Goal: Information Seeking & Learning: Learn about a topic

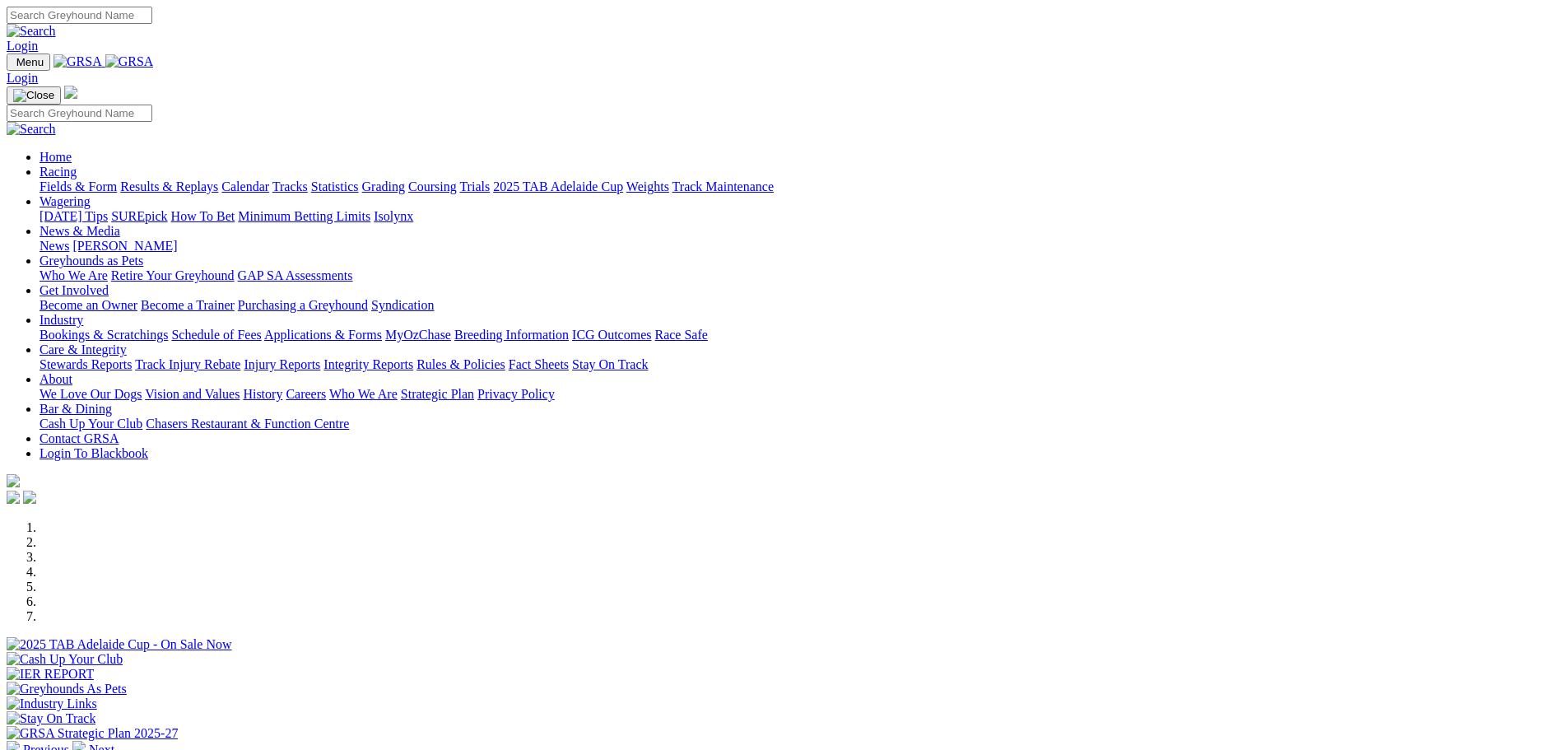
scroll to position [329, 0]
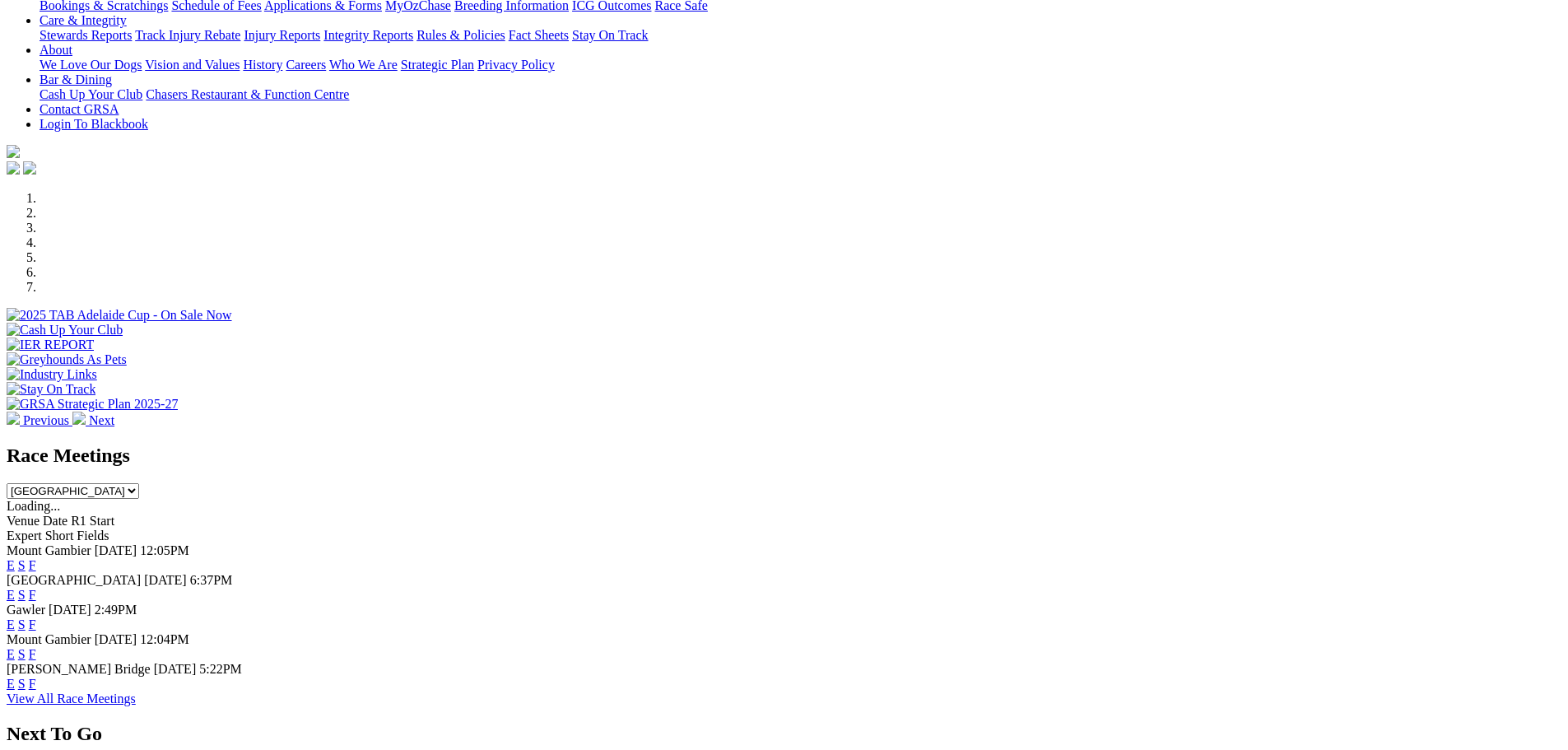
click at [36, 588] on link "F" at bounding box center [32, 595] width 7 height 14
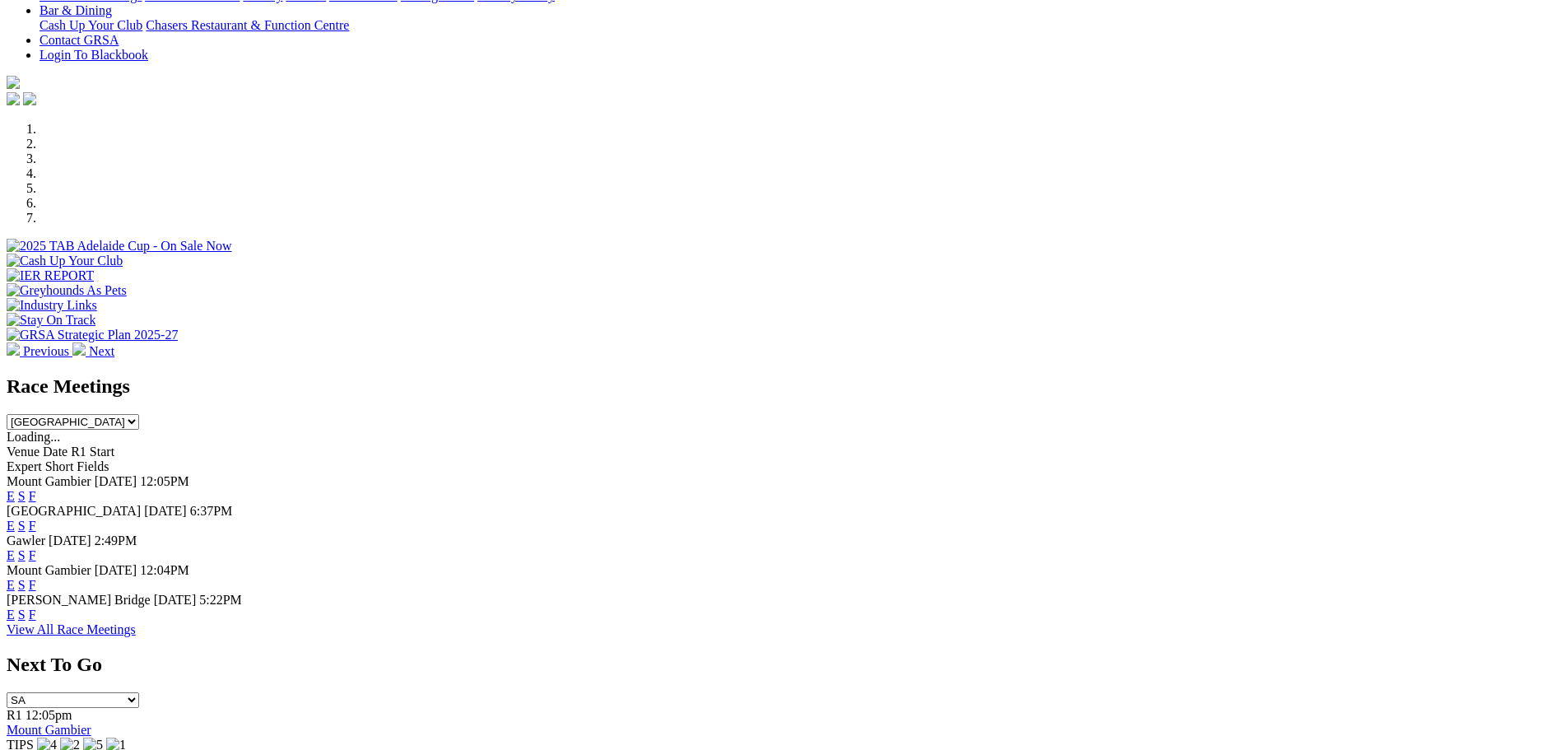
scroll to position [412, 0]
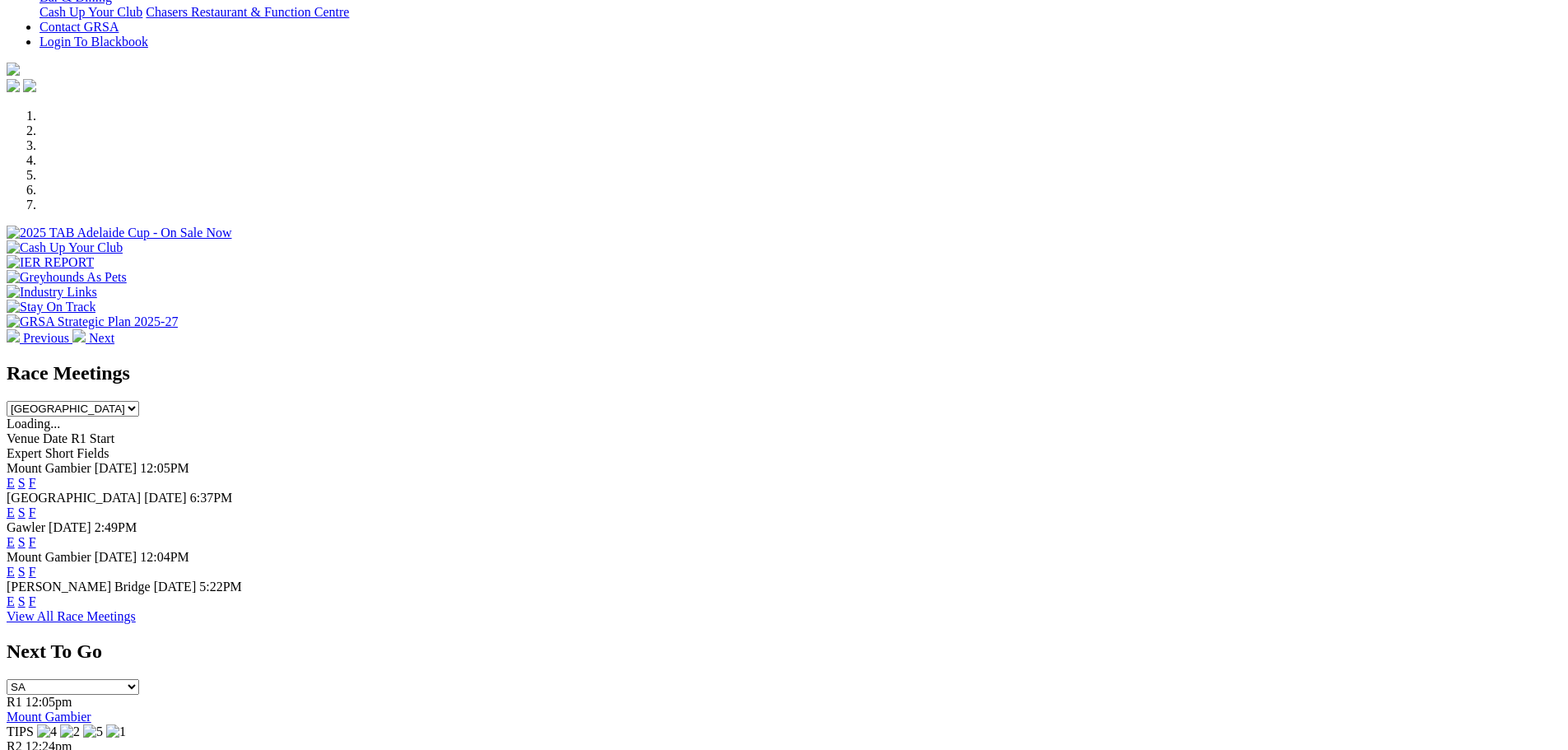
click at [36, 535] on link "F" at bounding box center [32, 542] width 7 height 14
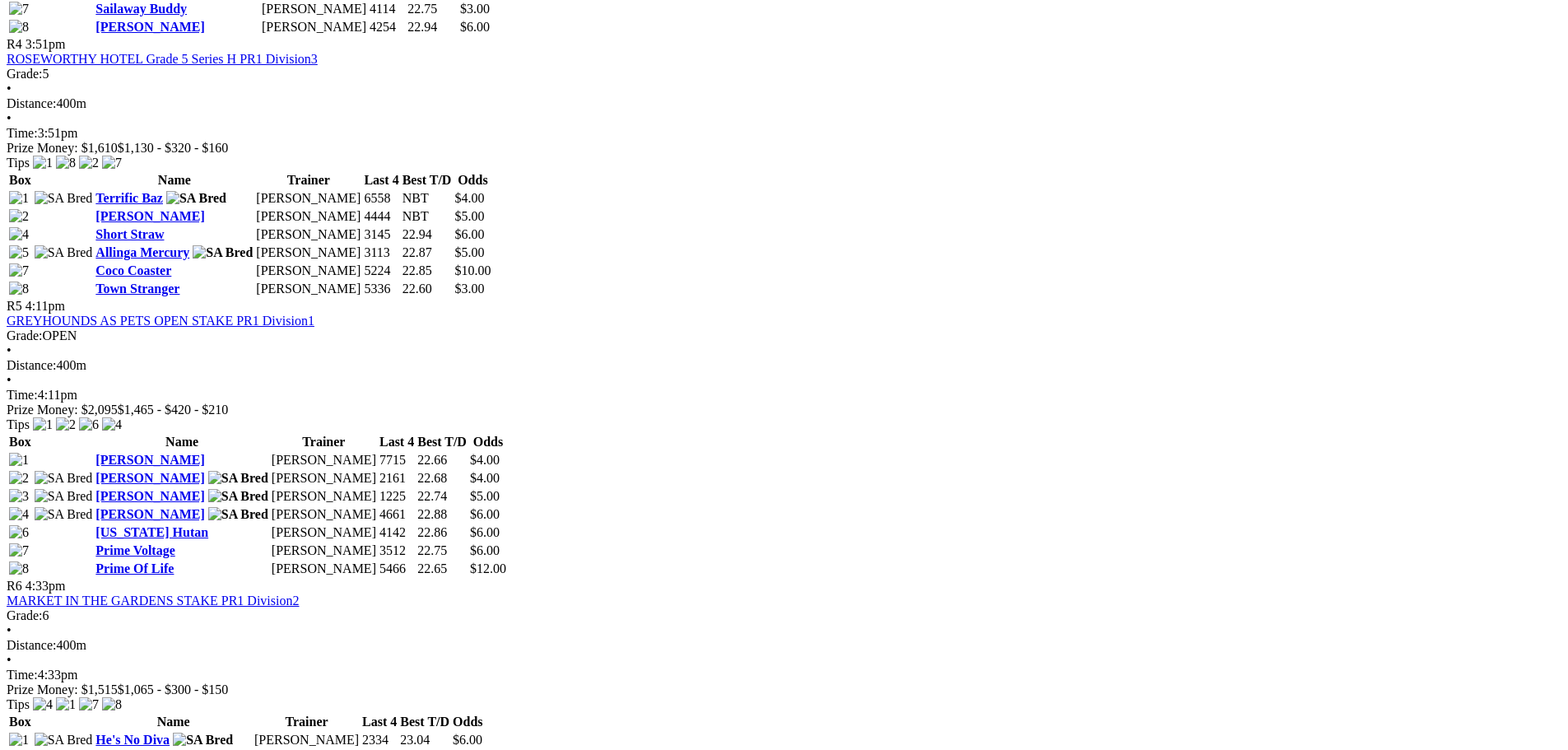
scroll to position [1647, 0]
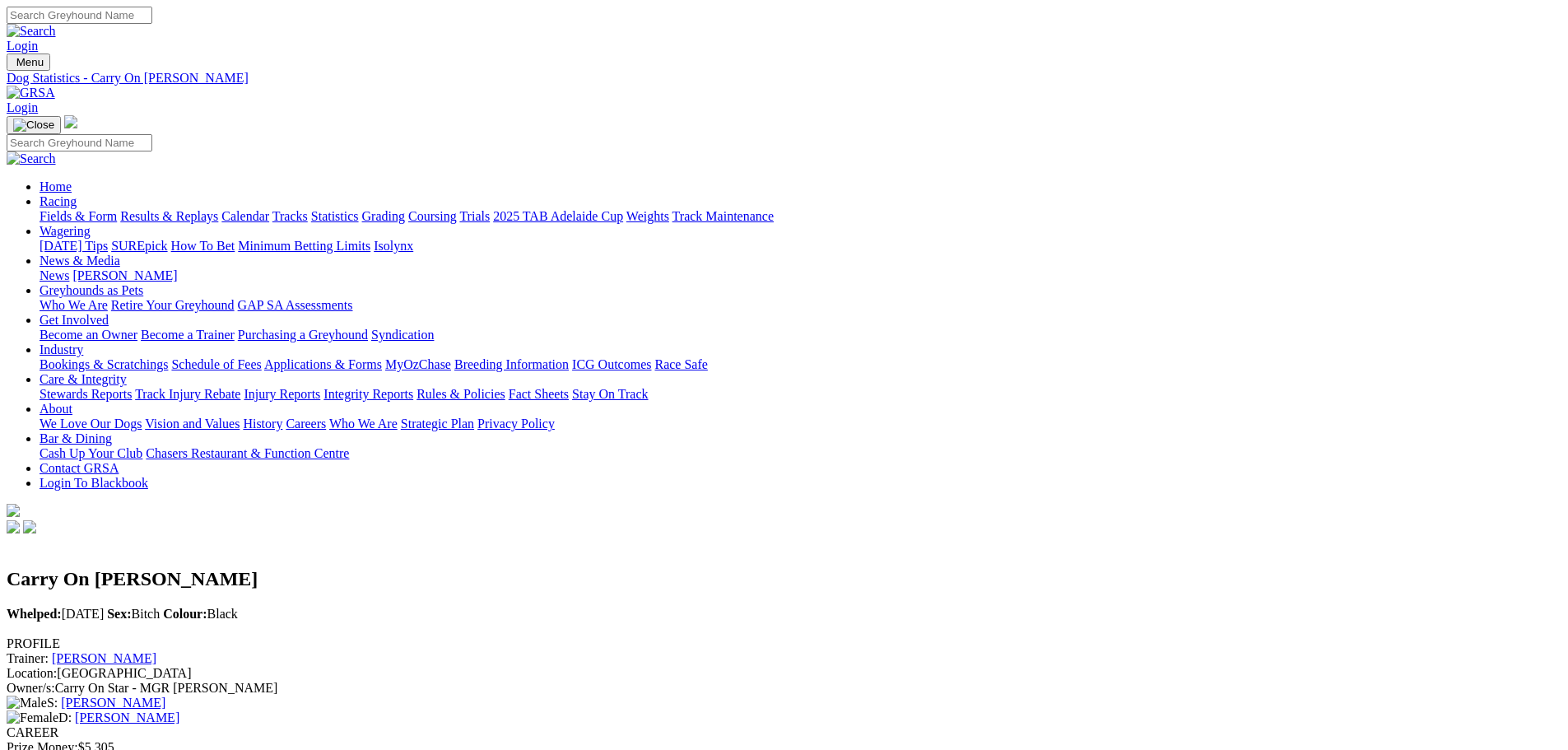
click at [179, 711] on link "[PERSON_NAME]" at bounding box center [127, 718] width 104 height 14
